Goal: Task Accomplishment & Management: Use online tool/utility

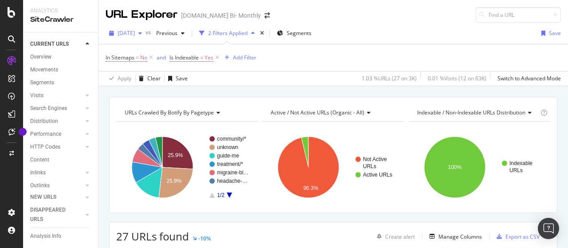
click at [135, 34] on span "[DATE]" at bounding box center [126, 33] width 17 height 8
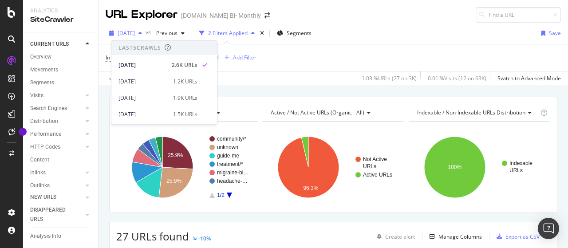
click at [135, 34] on span "[DATE]" at bounding box center [126, 33] width 17 height 8
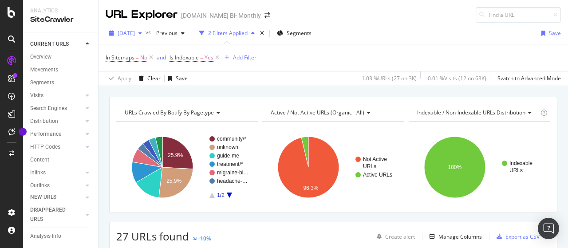
click at [135, 33] on span "[DATE]" at bounding box center [126, 33] width 17 height 8
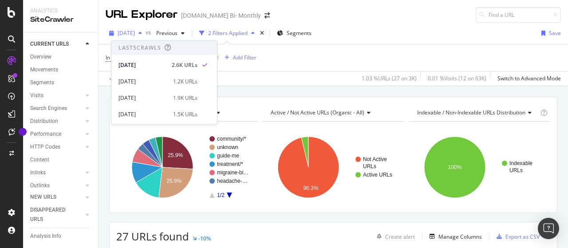
click at [135, 33] on span "[DATE]" at bounding box center [126, 33] width 17 height 8
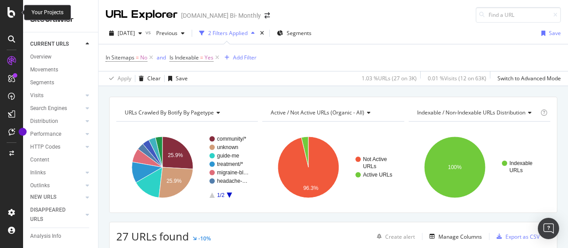
click at [12, 14] on icon at bounding box center [12, 12] width 8 height 11
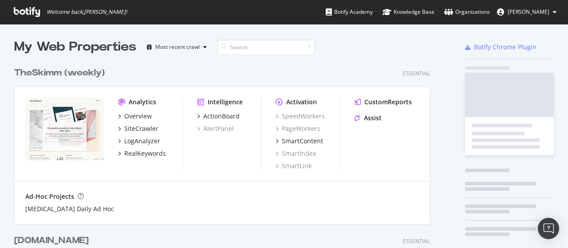
scroll to position [242, 555]
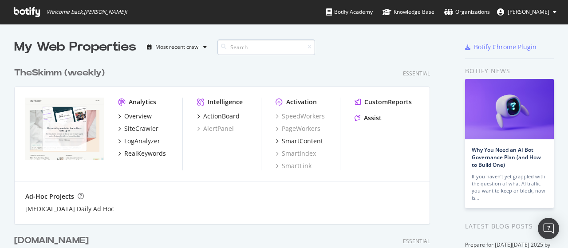
click at [253, 49] on input at bounding box center [267, 48] width 98 height 16
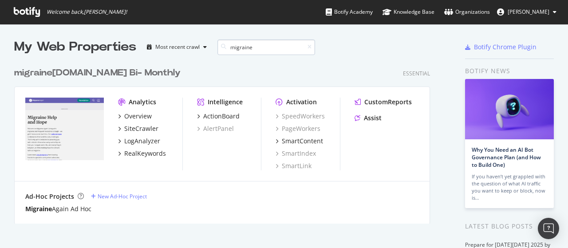
scroll to position [161, 416]
type input "migraine"
click at [93, 72] on div "migraine [DOMAIN_NAME] Bi- Monthly" at bounding box center [97, 73] width 167 height 13
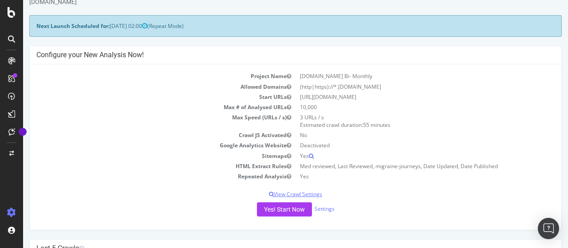
scroll to position [44, 0]
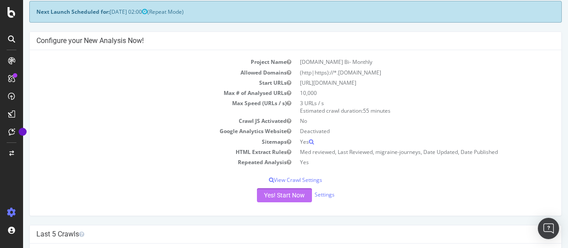
click at [275, 194] on button "Yes! Start Now" at bounding box center [284, 195] width 55 height 14
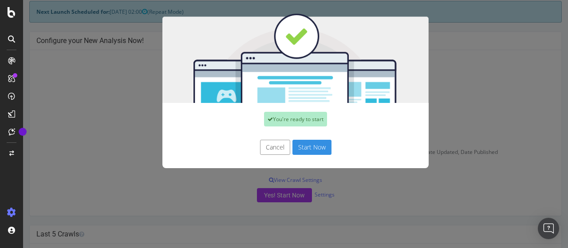
click at [302, 147] on button "Start Now" at bounding box center [312, 147] width 39 height 15
